Goal: Navigation & Orientation: Go to known website

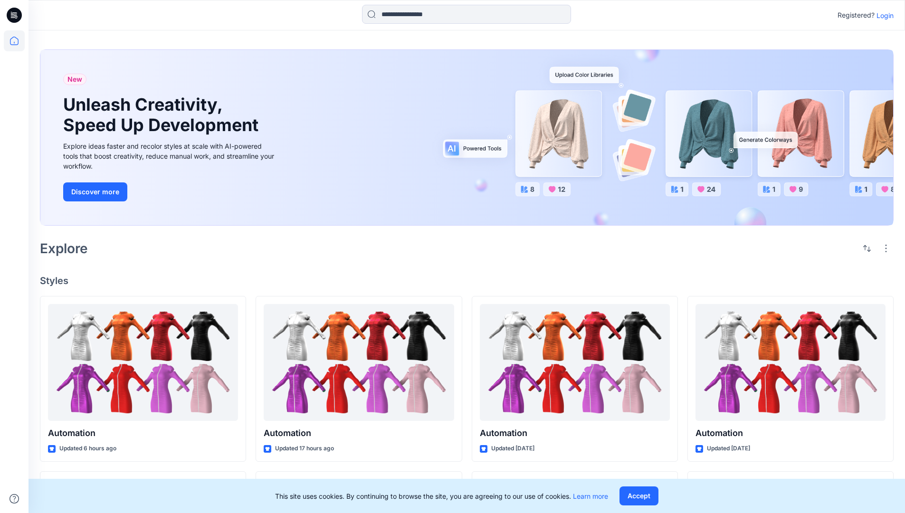
click at [883, 15] on p "Login" at bounding box center [884, 15] width 17 height 10
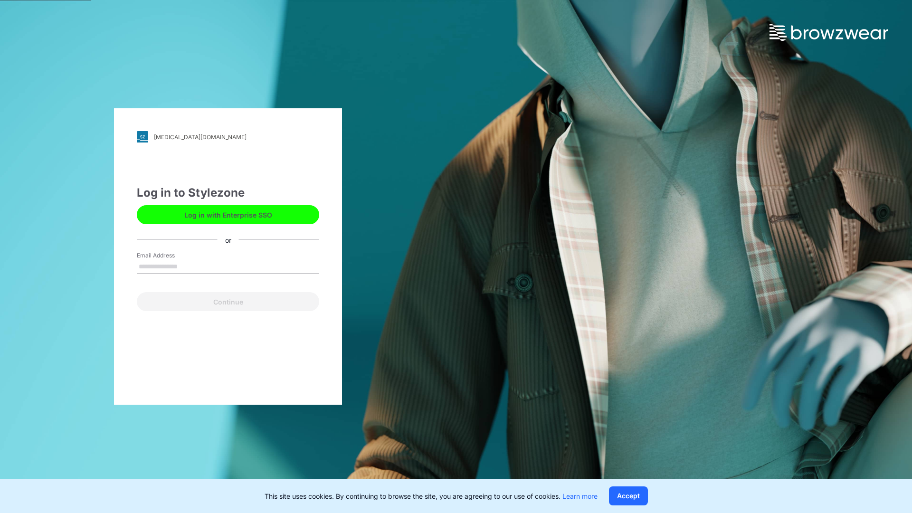
click at [188, 266] on input "Email Address" at bounding box center [228, 267] width 182 height 14
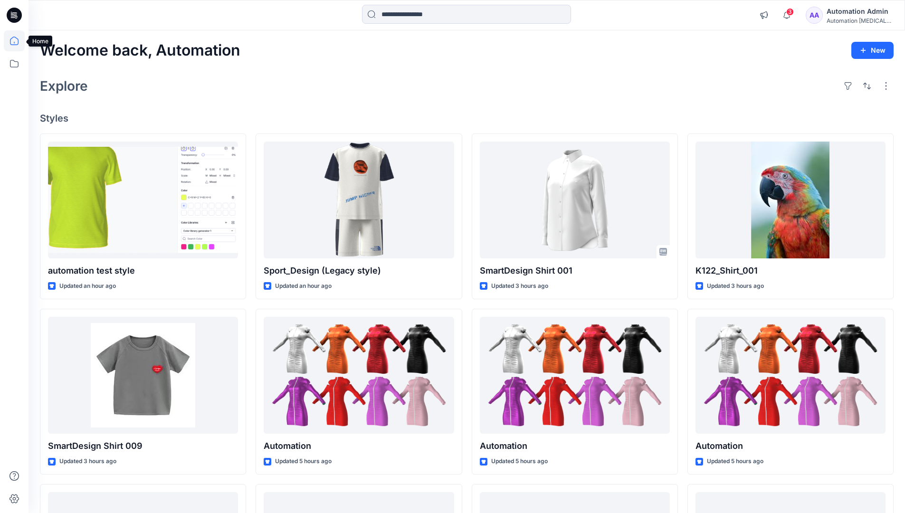
click at [18, 41] on icon at bounding box center [14, 41] width 9 height 9
click at [13, 67] on icon at bounding box center [14, 64] width 9 height 8
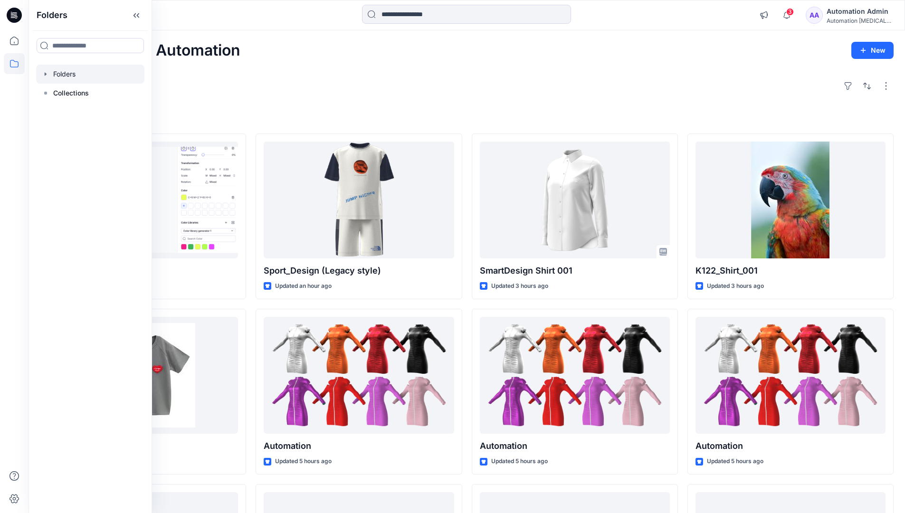
click at [61, 76] on div at bounding box center [90, 74] width 108 height 19
